Goal: Information Seeking & Learning: Learn about a topic

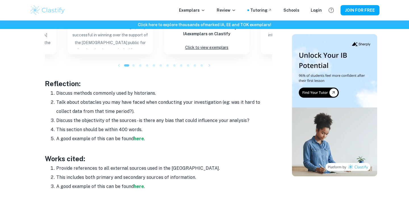
scroll to position [767, 0]
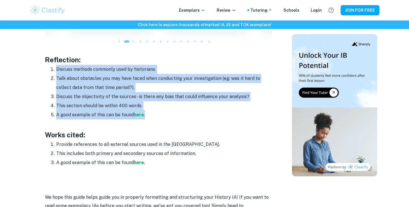
drag, startPoint x: 57, startPoint y: 66, endPoint x: 172, endPoint y: 112, distance: 123.6
click at [172, 112] on ol "Discuss methods commonly used by historians. Talk about obstacles you may have …" at bounding box center [158, 92] width 227 height 54
drag, startPoint x: 42, startPoint y: 56, endPoint x: 161, endPoint y: 110, distance: 130.8
copy div "Reflection: Discuss methods commonly used by historians. Talk about obstacles y…"
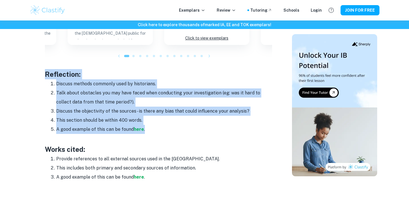
scroll to position [753, 0]
